Goal: Transaction & Acquisition: Purchase product/service

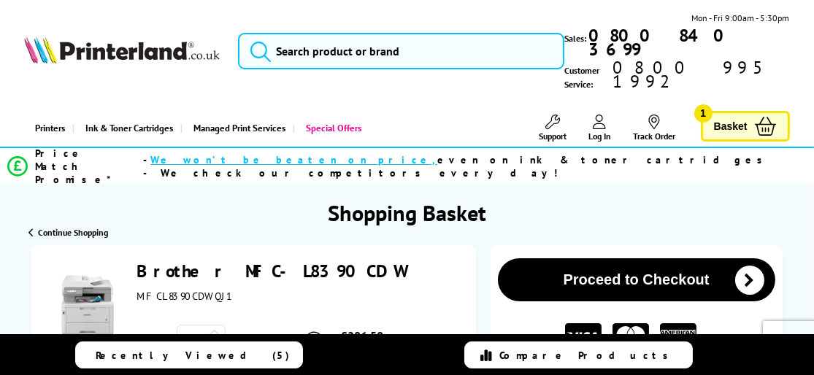
click at [223, 260] on link "Brother MFC-L8390CDW" at bounding box center [271, 271] width 269 height 23
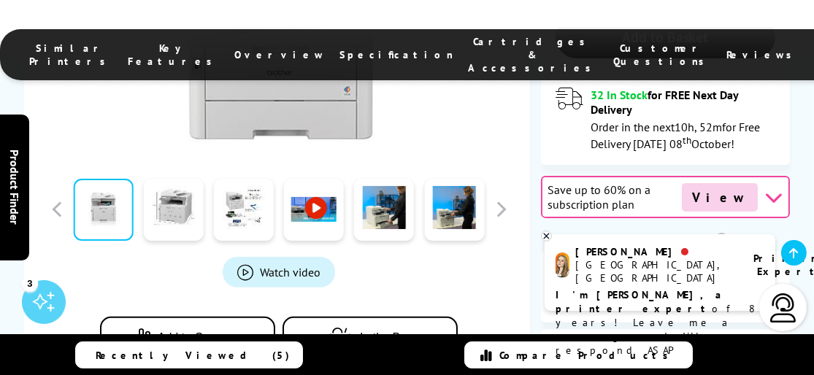
scroll to position [657, 0]
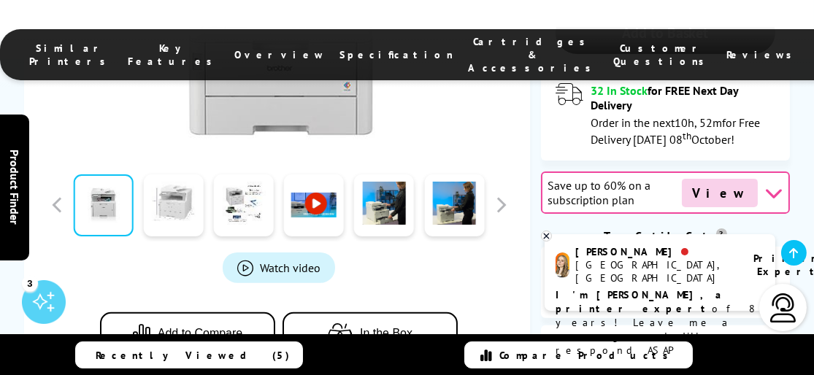
click at [169, 174] on link at bounding box center [174, 205] width 60 height 62
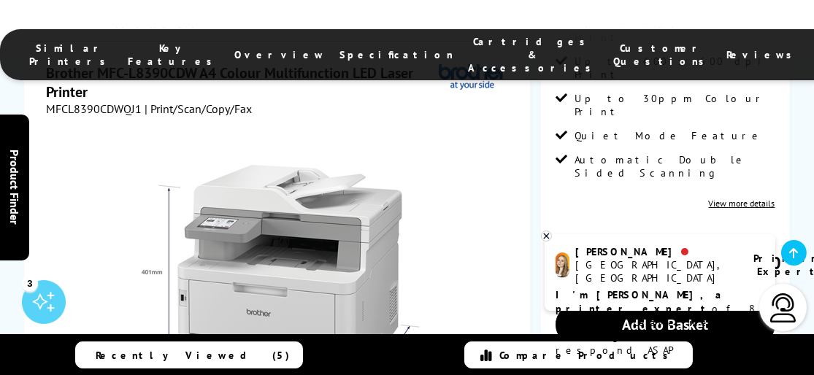
scroll to position [365, 0]
